Goal: Information Seeking & Learning: Find specific fact

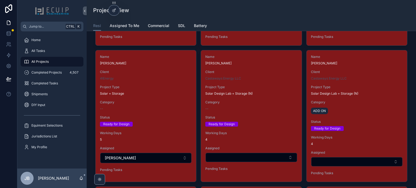
scroll to position [866, 0]
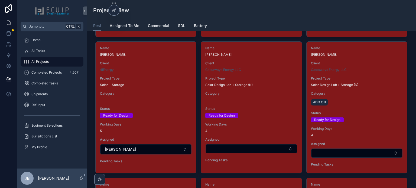
click at [269, 116] on div "Name [PERSON_NAME] Client Castaways Energy LLC Project Type Solar Design Lab + …" at bounding box center [251, 105] width 100 height 127
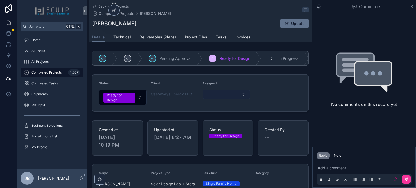
click at [213, 99] on button "Select Button" at bounding box center [227, 94] width 48 height 9
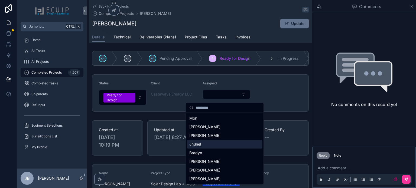
click at [215, 144] on div "Jhunel" at bounding box center [224, 144] width 75 height 9
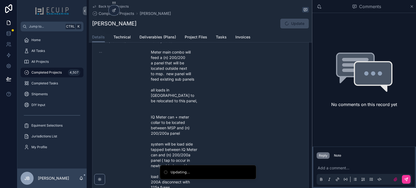
scroll to position [244, 0]
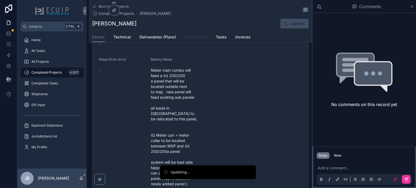
click at [194, 37] on span "Project Files" at bounding box center [196, 36] width 22 height 5
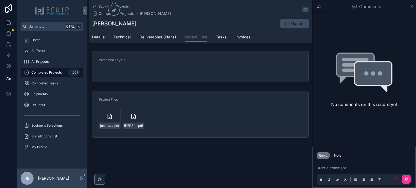
click at [113, 121] on div "joshua_jacob_4050_reaves_rd_kissi_ted .pdf" at bounding box center [110, 119] width 22 height 22
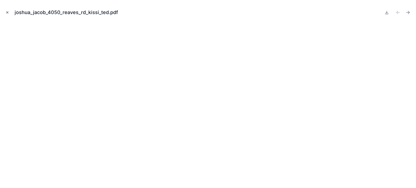
click at [8, 12] on icon "Close modal" at bounding box center [7, 13] width 4 height 4
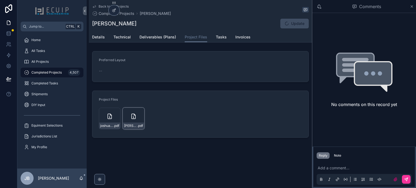
click at [134, 120] on div "[PERSON_NAME] .pdf" at bounding box center [134, 119] width 22 height 22
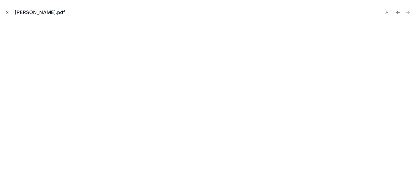
click at [4, 13] on button "Close modal" at bounding box center [7, 12] width 6 height 6
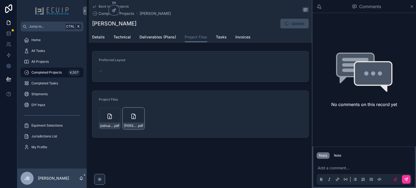
click at [0, 0] on icon "scrollable content" at bounding box center [0, 0] width 0 height 0
click at [113, 38] on div "Details Technical Deliverables (Plans) Project Files Tasks Invoices" at bounding box center [200, 37] width 217 height 10
click at [119, 37] on span "Technical" at bounding box center [121, 36] width 17 height 5
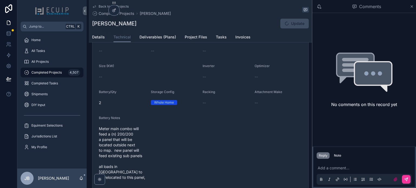
scroll to position [138, 0]
drag, startPoint x: 138, startPoint y: 26, endPoint x: 93, endPoint y: 27, distance: 44.4
click at [93, 27] on div "[PERSON_NAME] Update" at bounding box center [200, 23] width 217 height 10
copy h1 "[PERSON_NAME]"
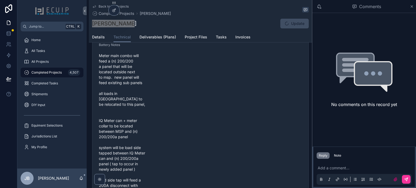
scroll to position [219, 0]
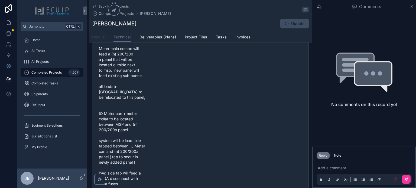
click at [105, 36] on div "Details Technical Deliverables (Plans) Project Files Tasks Invoices" at bounding box center [200, 37] width 217 height 10
click at [101, 36] on span "Details" at bounding box center [98, 36] width 13 height 5
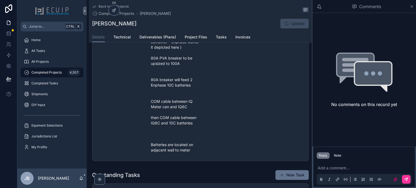
scroll to position [460, 0]
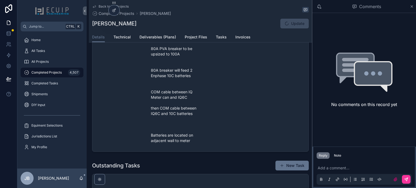
drag, startPoint x: 123, startPoint y: 39, endPoint x: 127, endPoint y: 47, distance: 8.7
click at [123, 39] on span "Technical" at bounding box center [121, 36] width 17 height 5
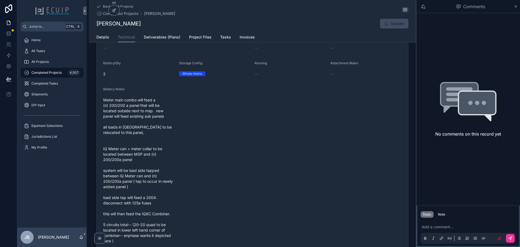
scroll to position [169, 0]
click at [376, 188] on form "Module Make -- Module -- # Modules -- Size (KW) -- Inverter -- Optimizer -- Bat…" at bounding box center [252, 177] width 311 height 352
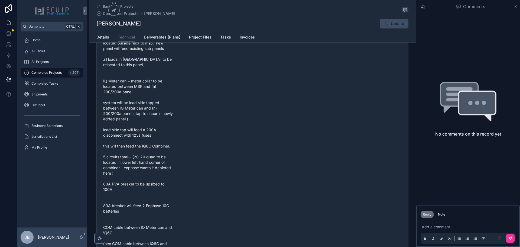
scroll to position [277, 0]
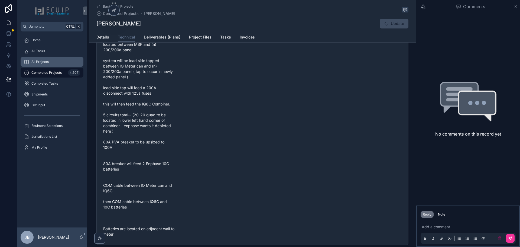
click at [47, 63] on span "All Projects" at bounding box center [39, 62] width 17 height 4
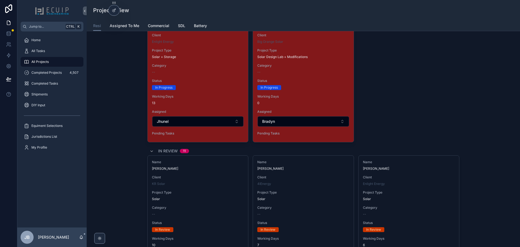
scroll to position [1491, 0]
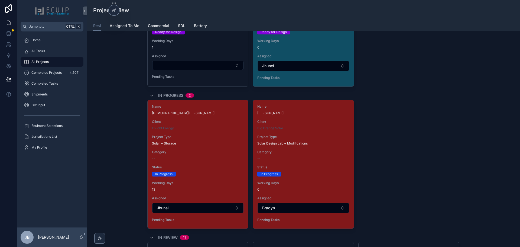
click at [217, 146] on div "Name [DEMOGRAPHIC_DATA][PERSON_NAME] Client Enlight Energy Project Type Solar +…" at bounding box center [198, 164] width 100 height 128
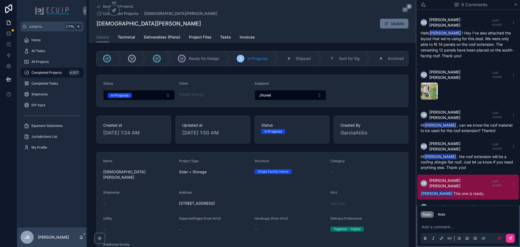
scroll to position [145, 0]
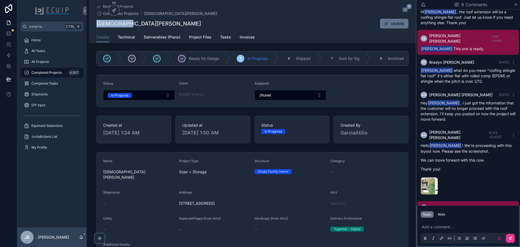
drag, startPoint x: 130, startPoint y: 25, endPoint x: 96, endPoint y: 26, distance: 33.9
click at [96, 26] on div "[DEMOGRAPHIC_DATA][PERSON_NAME] Update" at bounding box center [252, 23] width 312 height 10
copy h1 "[DEMOGRAPHIC_DATA][PERSON_NAME]"
click at [416, 177] on div "PRODUCTION-REPORT-(3)-(1) .png" at bounding box center [429, 185] width 17 height 17
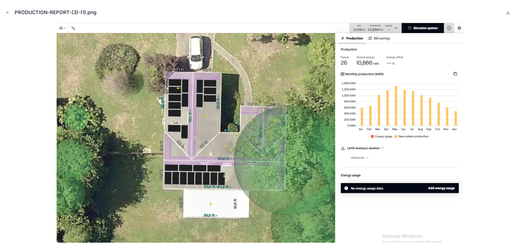
click at [9, 10] on button "Close modal" at bounding box center [7, 12] width 6 height 6
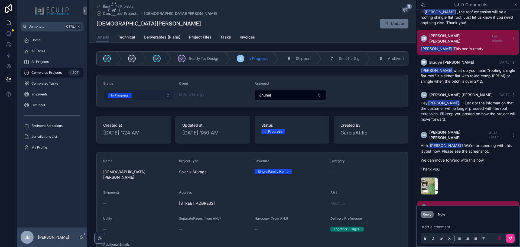
click at [135, 100] on button "In Progress" at bounding box center [138, 95] width 71 height 10
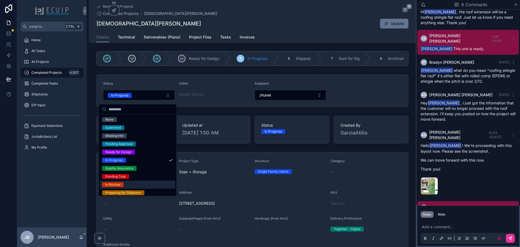
click at [113, 185] on div "In Review" at bounding box center [112, 184] width 15 height 5
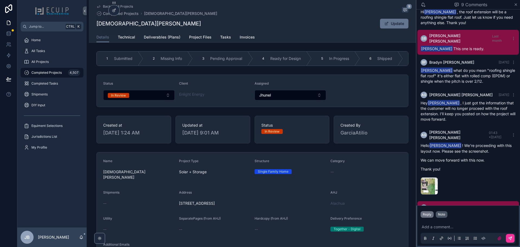
click at [416, 188] on div "Note" at bounding box center [441, 214] width 7 height 4
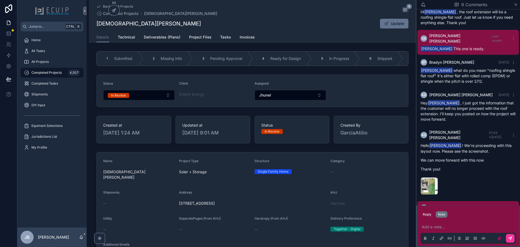
click at [416, 188] on p "scrollable content" at bounding box center [469, 226] width 95 height 5
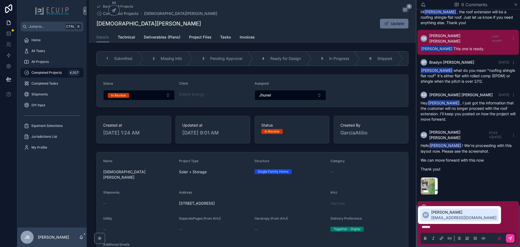
click at [416, 188] on span "[EMAIL_ADDRESS][DOMAIN_NAME]" at bounding box center [463, 217] width 65 height 5
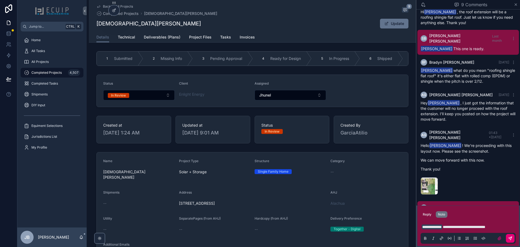
click at [416, 188] on button "scrollable content" at bounding box center [510, 238] width 9 height 9
click at [376, 188] on div "AHJ" at bounding box center [365, 193] width 71 height 6
click at [416, 177] on div "PRODUCTION-REPORT-(3)-(1) .png" at bounding box center [468, 185] width 95 height 17
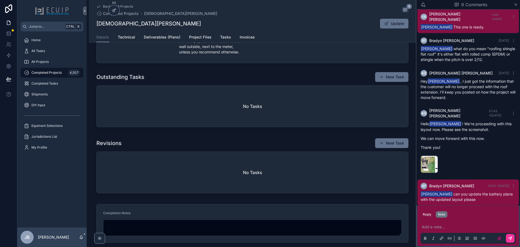
scroll to position [388, 0]
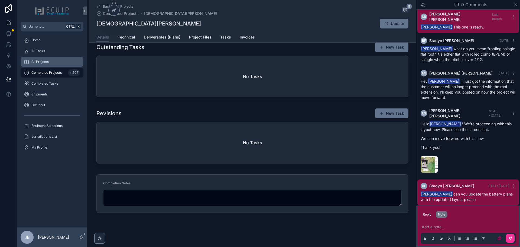
click at [42, 64] on div "All Projects" at bounding box center [52, 61] width 56 height 9
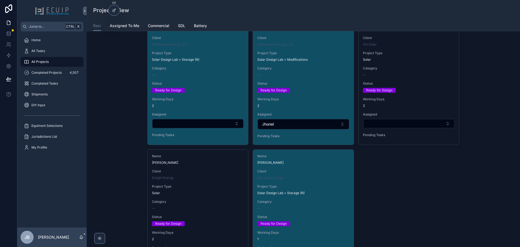
scroll to position [1489, 0]
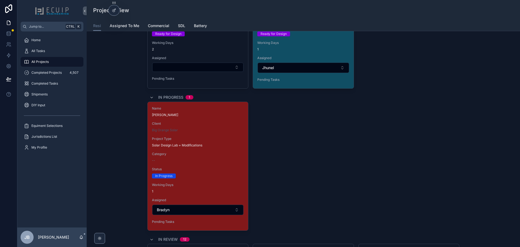
click at [207, 132] on div "Big Orange Solar" at bounding box center [198, 130] width 92 height 4
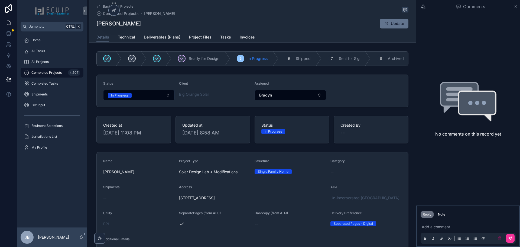
drag, startPoint x: 154, startPoint y: 22, endPoint x: 95, endPoint y: 23, distance: 58.8
click at [96, 23] on div "[PERSON_NAME] Update" at bounding box center [252, 23] width 312 height 10
copy h1 "[PERSON_NAME]"
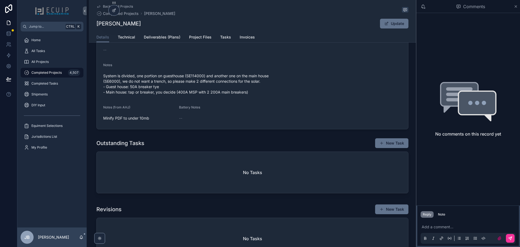
scroll to position [193, 0]
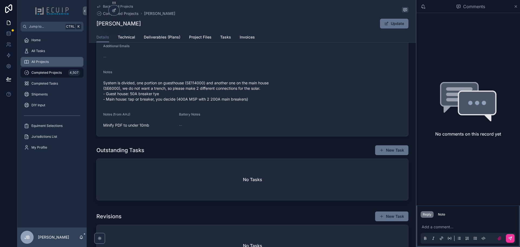
click at [43, 64] on div "All Projects" at bounding box center [52, 61] width 56 height 9
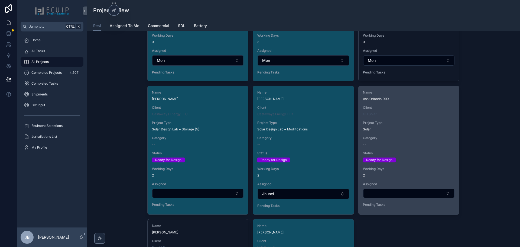
scroll to position [1218, 0]
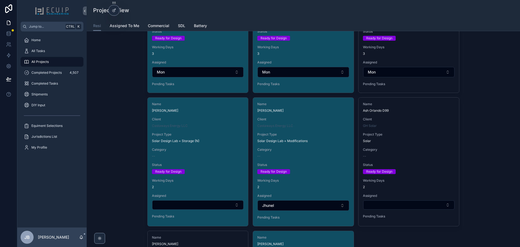
click at [310, 168] on div "Status Ready for Design" at bounding box center [303, 167] width 92 height 11
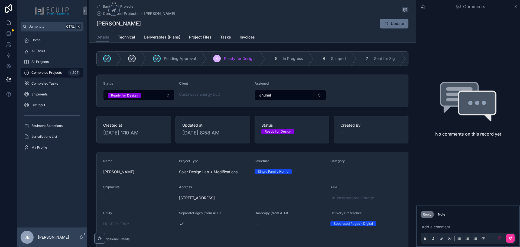
drag, startPoint x: 151, startPoint y: 27, endPoint x: 95, endPoint y: 27, distance: 55.8
click at [96, 27] on div "[PERSON_NAME] Update" at bounding box center [252, 23] width 312 height 10
copy h1 "[PERSON_NAME]"
click at [199, 37] on span "Project Files" at bounding box center [200, 36] width 22 height 5
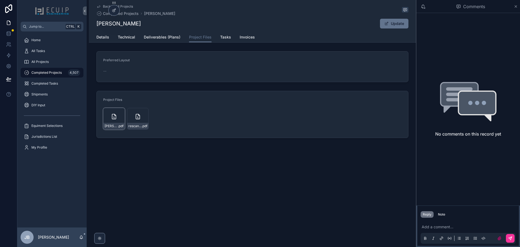
click at [110, 119] on div "[PERSON_NAME]-RESCANSKY-(1) .pdf" at bounding box center [114, 119] width 22 height 22
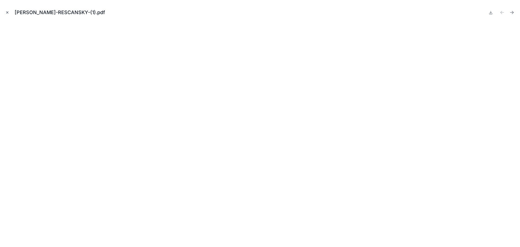
click at [5, 15] on button "Close modal" at bounding box center [7, 12] width 6 height 6
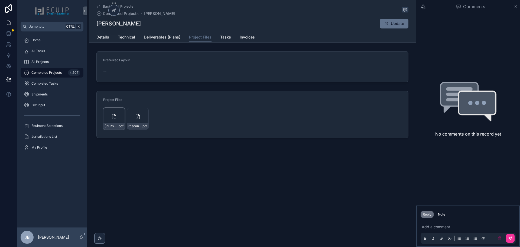
click at [0, 0] on div "scrollable content" at bounding box center [0, 0] width 0 height 0
click at [0, 0] on icon "scrollable content" at bounding box center [0, 0] width 0 height 0
click at [105, 37] on span "Details" at bounding box center [102, 36] width 13 height 5
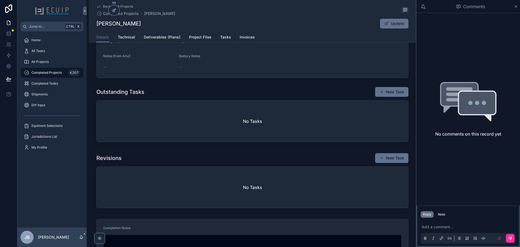
scroll to position [217, 0]
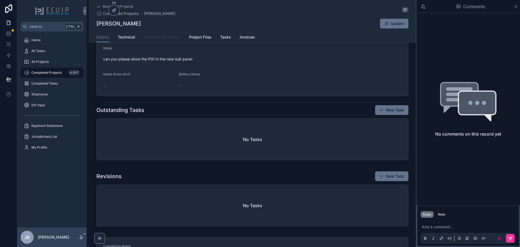
click at [146, 38] on span "Deliverables (Plans)" at bounding box center [162, 36] width 37 height 5
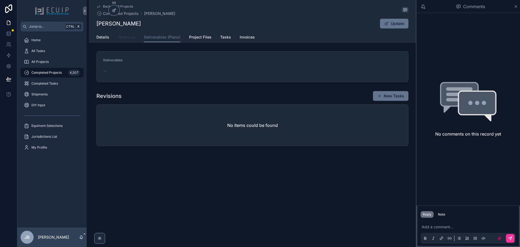
click at [132, 35] on span "Technical" at bounding box center [126, 36] width 17 height 5
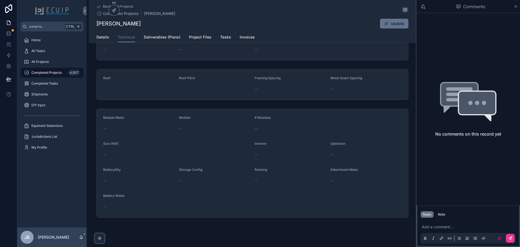
scroll to position [69, 0]
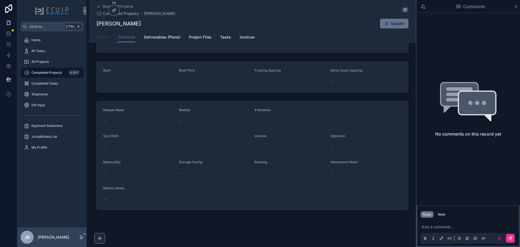
click at [102, 37] on span "Details" at bounding box center [102, 36] width 13 height 5
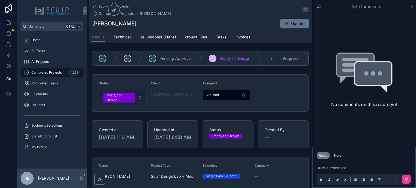
click at [125, 102] on div "Ready for Design" at bounding box center [119, 98] width 25 height 10
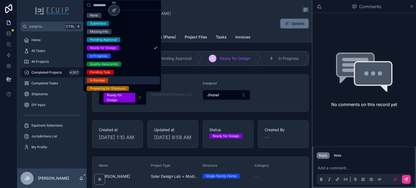
click at [107, 78] on div "In Review" at bounding box center [121, 80] width 75 height 8
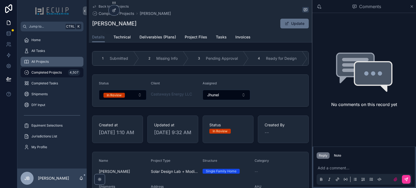
click at [56, 64] on div "All Projects" at bounding box center [52, 61] width 56 height 9
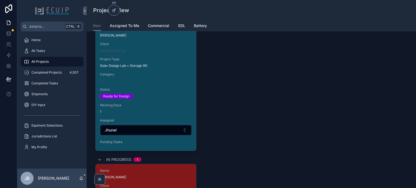
scroll to position [1408, 0]
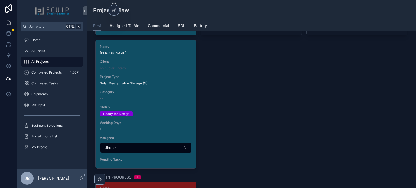
click at [158, 101] on div "Name [PERSON_NAME] Client Volt Solar Energy Project Type Solar Design Lab + Sto…" at bounding box center [146, 104] width 100 height 128
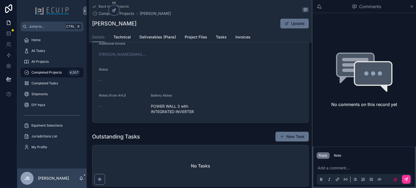
scroll to position [190, 0]
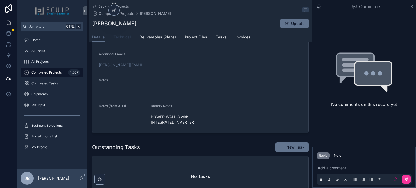
click at [125, 37] on span "Technical" at bounding box center [121, 36] width 17 height 5
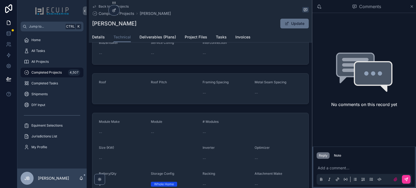
scroll to position [27, 0]
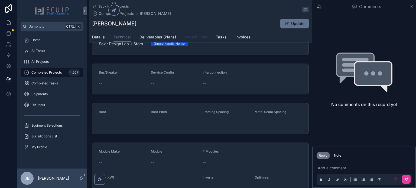
click at [195, 37] on span "Project Files" at bounding box center [196, 36] width 22 height 5
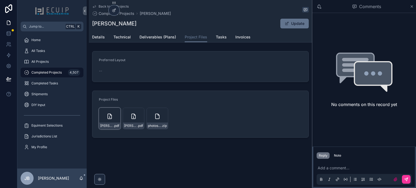
click at [112, 117] on icon "scrollable content" at bounding box center [109, 116] width 6 height 6
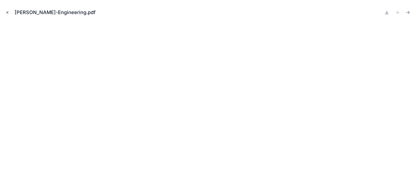
click at [9, 12] on icon "Close modal" at bounding box center [7, 13] width 4 height 4
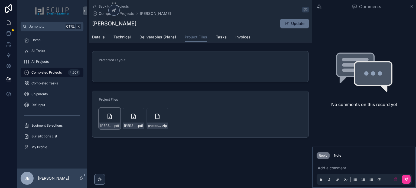
click at [0, 0] on icon "scrollable content" at bounding box center [0, 0] width 0 height 0
click at [110, 120] on div "[PERSON_NAME]-Engineering .pdf" at bounding box center [110, 119] width 22 height 22
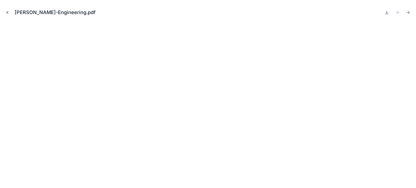
click at [8, 12] on icon "Close modal" at bounding box center [7, 13] width 4 height 4
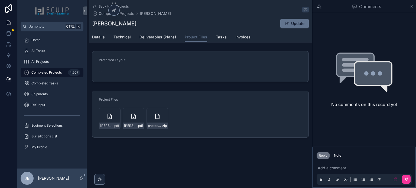
drag, startPoint x: 136, startPoint y: 24, endPoint x: 92, endPoint y: 25, distance: 43.3
click at [92, 25] on div "[PERSON_NAME] Update" at bounding box center [200, 23] width 217 height 10
copy h1 "[PERSON_NAME]"
click at [42, 63] on span "All Projects" at bounding box center [39, 62] width 17 height 4
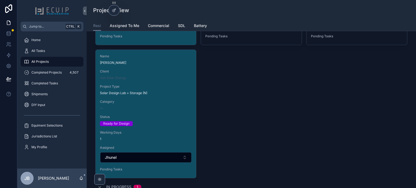
scroll to position [1435, 0]
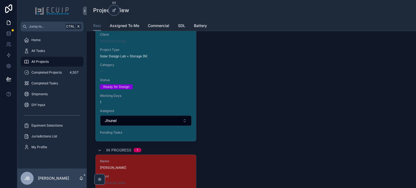
click at [176, 86] on div "Name [PERSON_NAME] Client Volt Solar Energy Project Type Solar Design Lab + Sto…" at bounding box center [146, 77] width 100 height 128
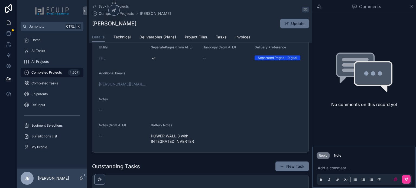
scroll to position [171, 0]
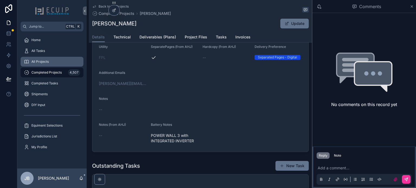
click at [51, 60] on div "All Projects" at bounding box center [52, 61] width 56 height 9
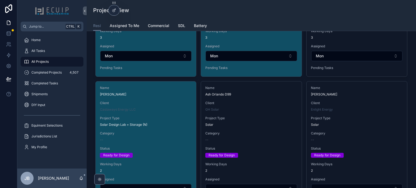
scroll to position [1273, 0]
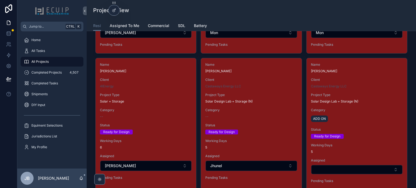
scroll to position [866, 0]
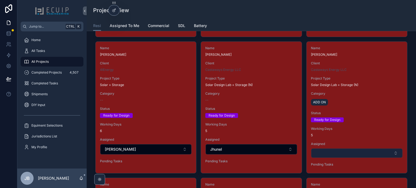
click at [358, 149] on button "Select Button" at bounding box center [356, 153] width 91 height 9
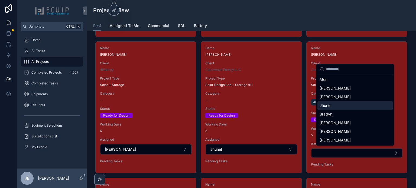
click at [335, 105] on div "Jhunel" at bounding box center [354, 105] width 75 height 9
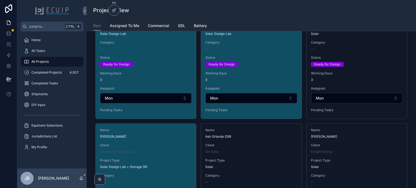
scroll to position [1164, 0]
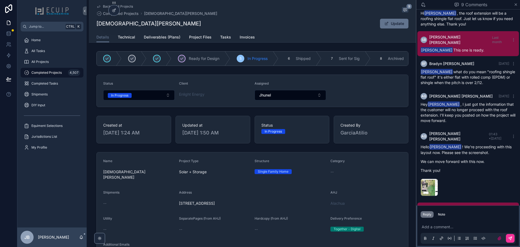
scroll to position [145, 0]
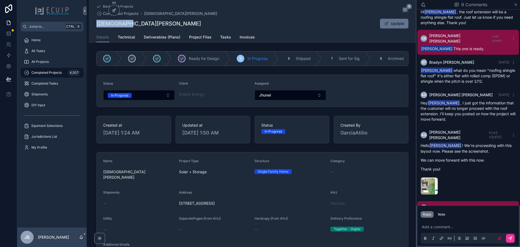
drag, startPoint x: 126, startPoint y: 25, endPoint x: 120, endPoint y: 18, distance: 10.0
click at [89, 24] on div "Back to All Projects Completed Projects Jesua Jaen 9 Jesua Jaen Update Details …" at bounding box center [252, 21] width 327 height 43
copy h1 "[DEMOGRAPHIC_DATA][PERSON_NAME]"
click at [424, 177] on div "PRODUCTION-REPORT-(3)-(1) .png" at bounding box center [429, 185] width 17 height 17
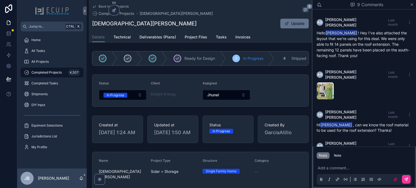
scroll to position [144, 0]
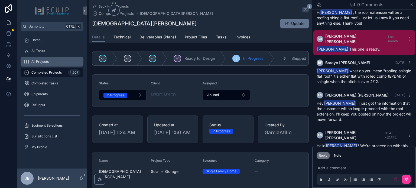
click at [51, 60] on div "All Projects" at bounding box center [52, 61] width 56 height 9
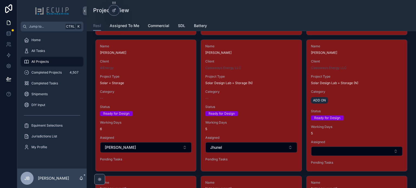
scroll to position [866, 0]
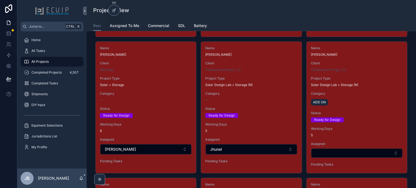
click at [243, 103] on div "Name Joshua Jacob Client Castaways Energy LLC Project Type Solar Design Lab + S…" at bounding box center [251, 106] width 100 height 128
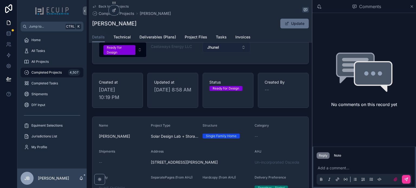
scroll to position [54, 0]
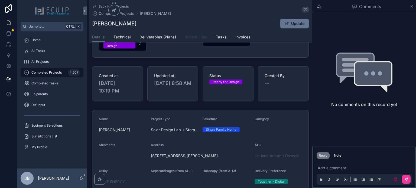
click at [200, 37] on span "Project Files" at bounding box center [196, 36] width 22 height 5
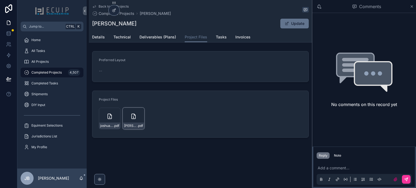
click at [131, 119] on icon "scrollable content" at bounding box center [133, 116] width 6 height 6
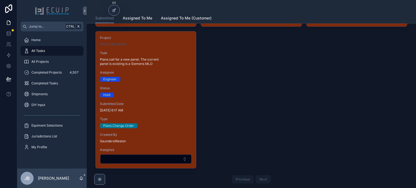
scroll to position [1381, 0]
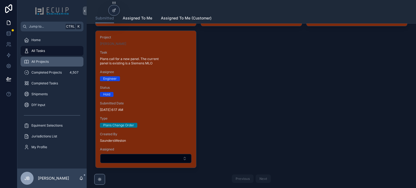
click at [43, 63] on span "All Projects" at bounding box center [39, 62] width 17 height 4
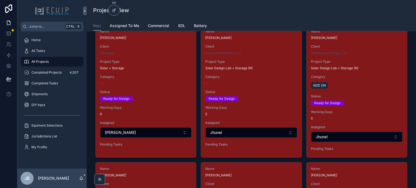
scroll to position [866, 0]
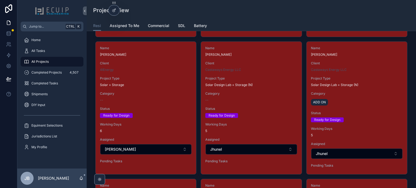
click at [342, 104] on div "ADD ON" at bounding box center [357, 102] width 92 height 9
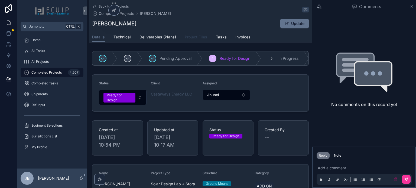
click at [198, 39] on span "Project Files" at bounding box center [196, 36] width 22 height 5
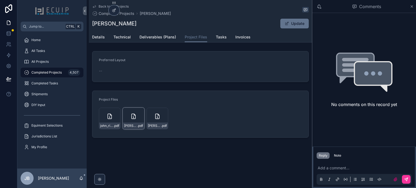
click at [0, 0] on icon "scrollable content" at bounding box center [0, 0] width 0 height 0
click at [100, 37] on span "Details" at bounding box center [98, 36] width 13 height 5
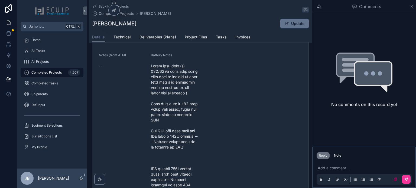
scroll to position [244, 0]
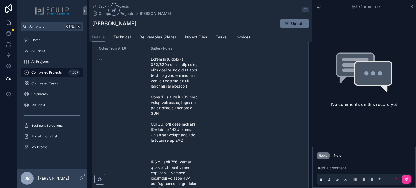
scroll to position [240, 0]
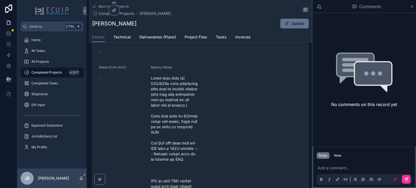
drag, startPoint x: 132, startPoint y: 21, endPoint x: 92, endPoint y: 24, distance: 40.2
click at [92, 24] on div "John Richter Update" at bounding box center [200, 23] width 217 height 10
copy h1 "[PERSON_NAME]"
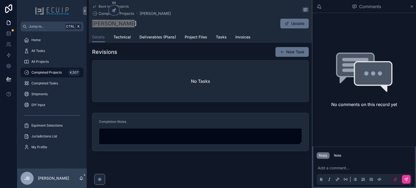
scroll to position [646, 0]
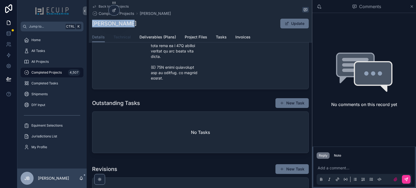
click at [120, 40] on link "Technical" at bounding box center [121, 37] width 17 height 11
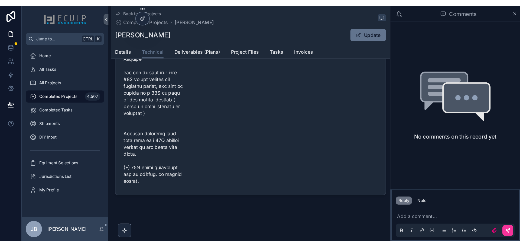
scroll to position [377, 0]
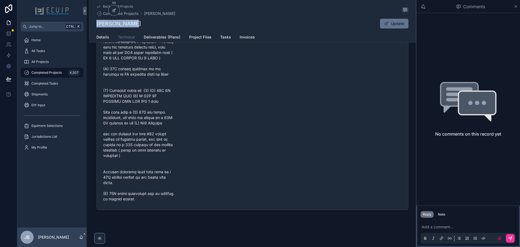
drag, startPoint x: 108, startPoint y: 24, endPoint x: 91, endPoint y: 24, distance: 17.3
click at [91, 24] on div "Back to All Projects Completed Projects John Richter John Richter Update Techni…" at bounding box center [252, 21] width 327 height 43
copy h1 "[PERSON_NAME]"
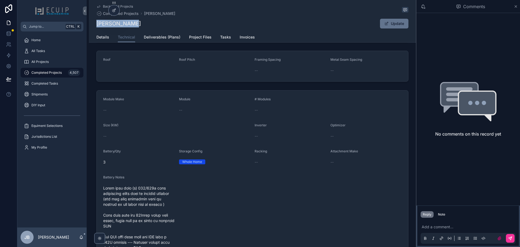
scroll to position [188, 0]
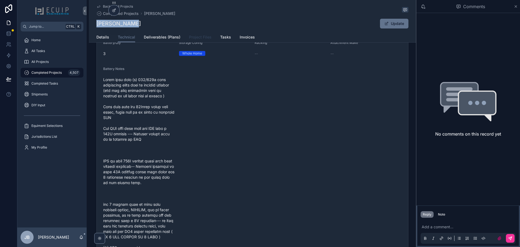
click at [195, 39] on span "Project Files" at bounding box center [200, 36] width 22 height 5
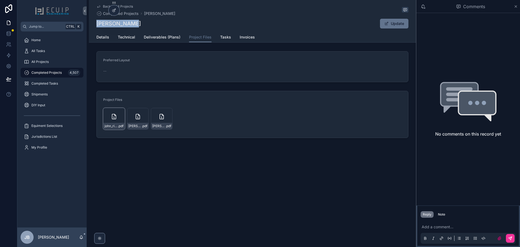
click at [0, 0] on icon "scrollable content" at bounding box center [0, 0] width 0 height 0
click at [103, 36] on span "Details" at bounding box center [102, 36] width 13 height 5
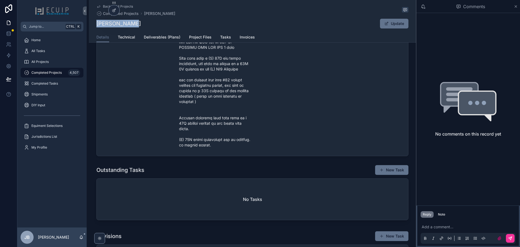
scroll to position [460, 0]
click at [221, 35] on span "Tasks" at bounding box center [225, 36] width 11 height 5
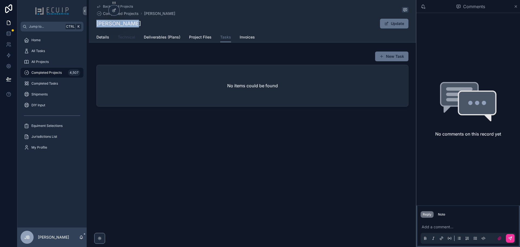
click at [132, 39] on span "Technical" at bounding box center [126, 36] width 17 height 5
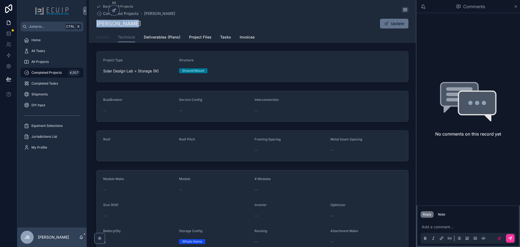
click at [102, 35] on span "Details" at bounding box center [102, 36] width 13 height 5
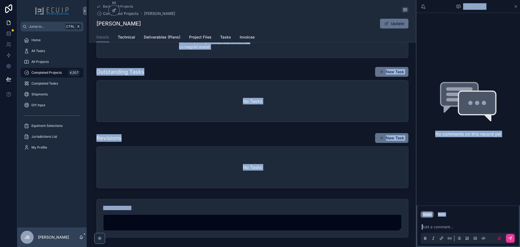
scroll to position [598, 0]
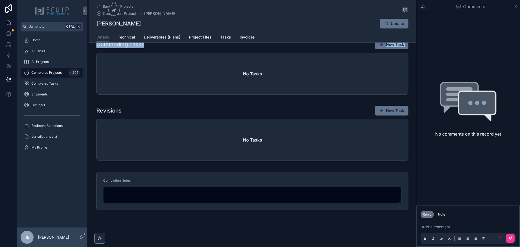
drag, startPoint x: 183, startPoint y: 148, endPoint x: 221, endPoint y: 94, distance: 66.0
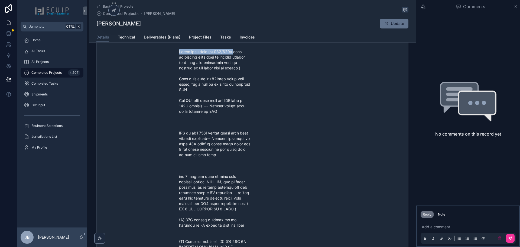
scroll to position [243, 0]
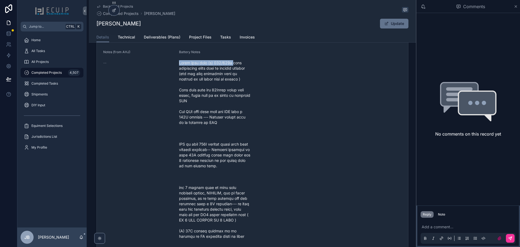
drag, startPoint x: 229, startPoint y: 159, endPoint x: 177, endPoint y: 67, distance: 106.1
click at [177, 67] on form "Name John Richter Project Type Solar Design Lab + Storage (N) Structure Ground …" at bounding box center [252, 140] width 311 height 462
copy span "Meter will feed (n) 200/200a main disconnect which will be located outside (all…"
click at [356, 92] on form "Name John Richter Project Type Solar Design Lab + Storage (N) Structure Ground …" at bounding box center [252, 140] width 311 height 462
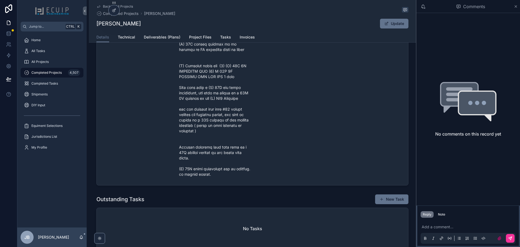
scroll to position [433, 0]
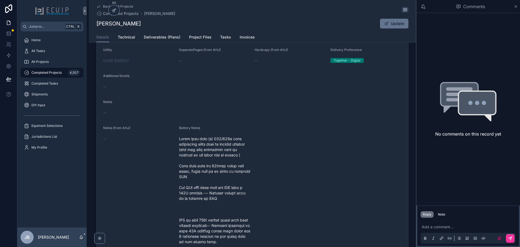
scroll to position [162, 0]
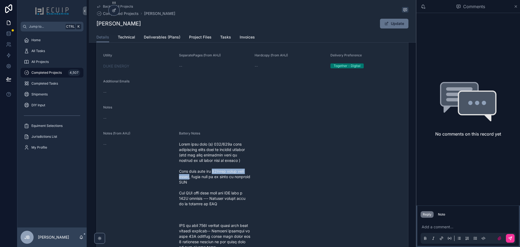
drag, startPoint x: 210, startPoint y: 180, endPoint x: 188, endPoint y: 184, distance: 22.6
copy span "40Space smart home panel"
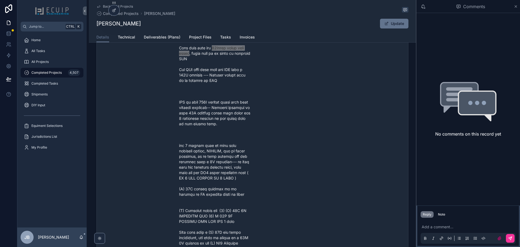
scroll to position [297, 0]
